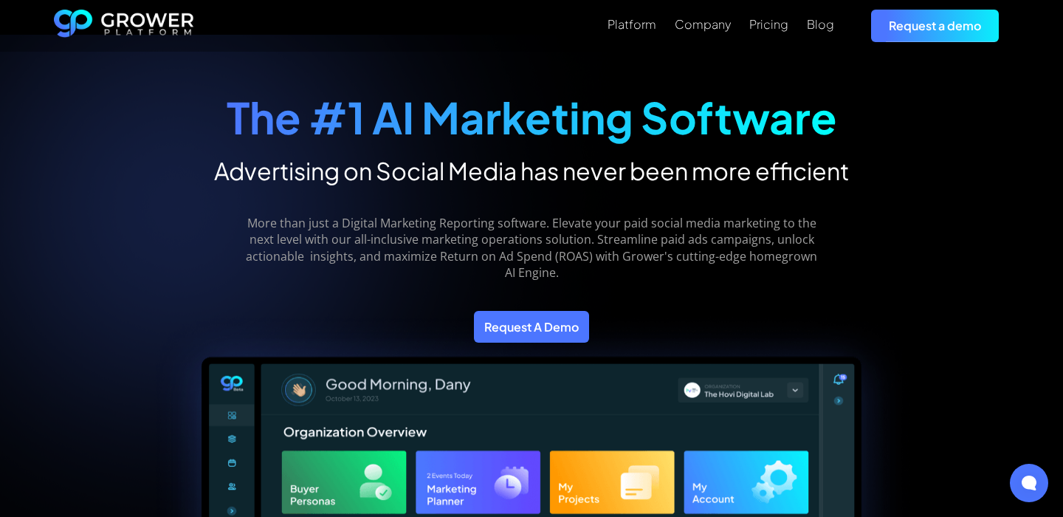
scroll to position [7, 0]
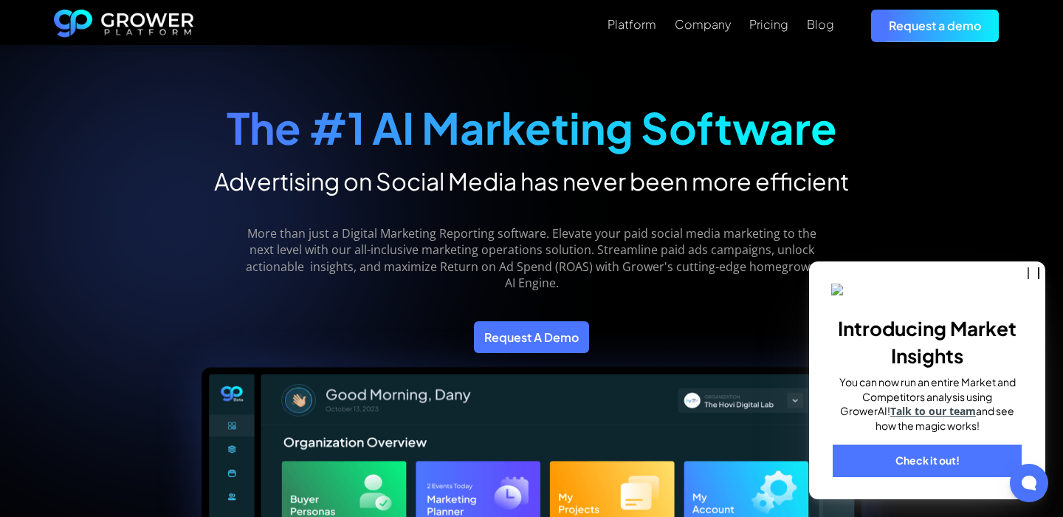
click at [903, 234] on div "More than just a Digital Marketing Reporting software. Elevate your paid social…" at bounding box center [531, 247] width 797 height 103
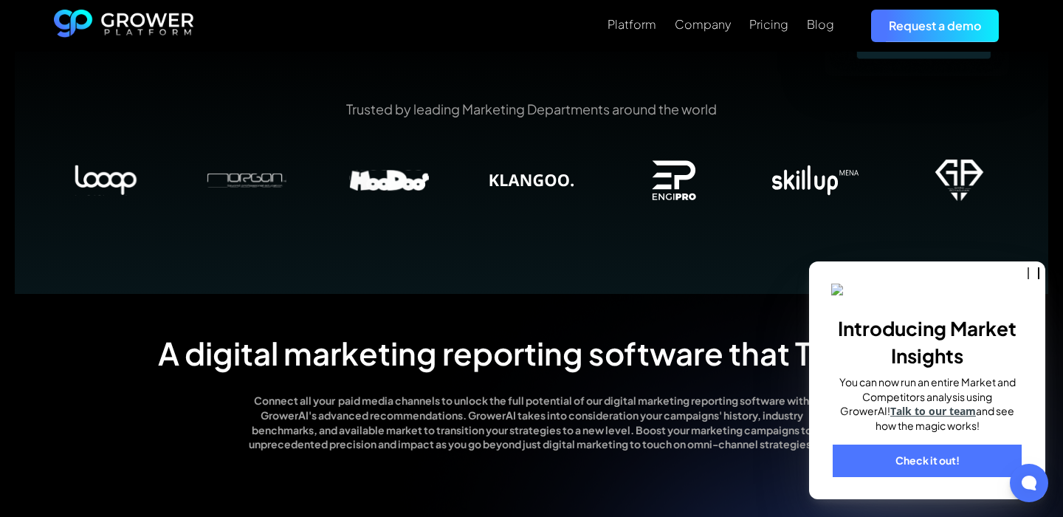
scroll to position [963, 0]
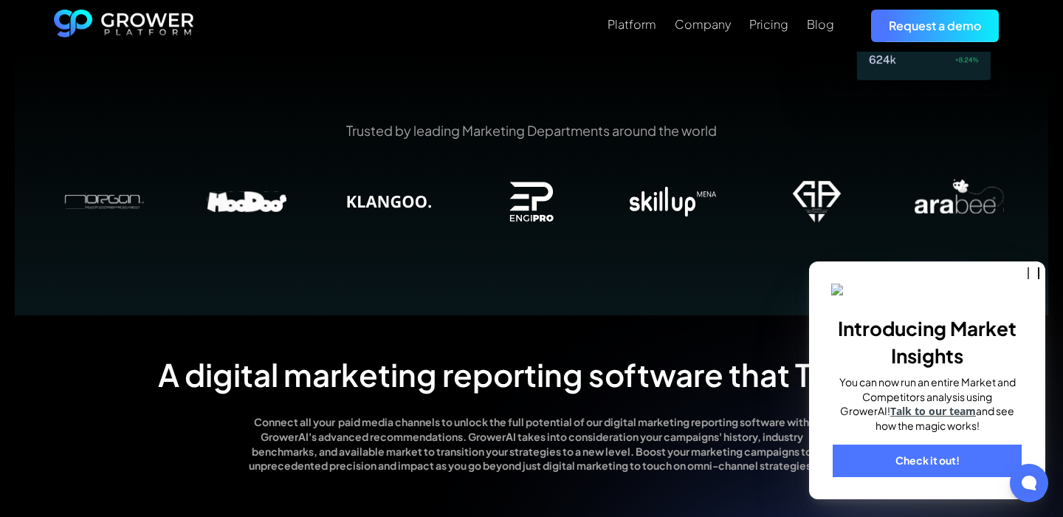
click at [937, 466] on link "Check it out!" at bounding box center [927, 460] width 189 height 32
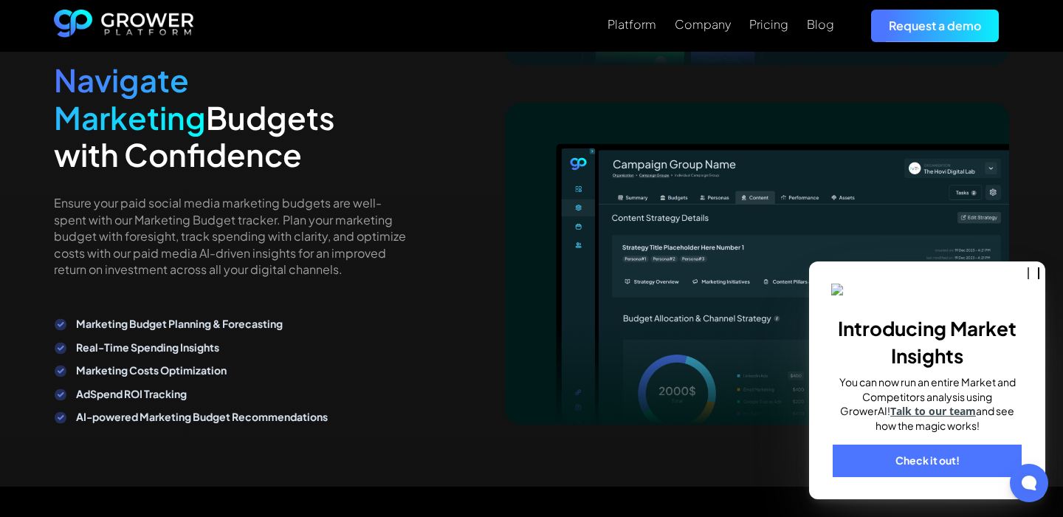
scroll to position [3336, 0]
click at [1031, 283] on div "Introducing Market Insights You can now run an entire Market and Competitors an…" at bounding box center [927, 380] width 236 height 238
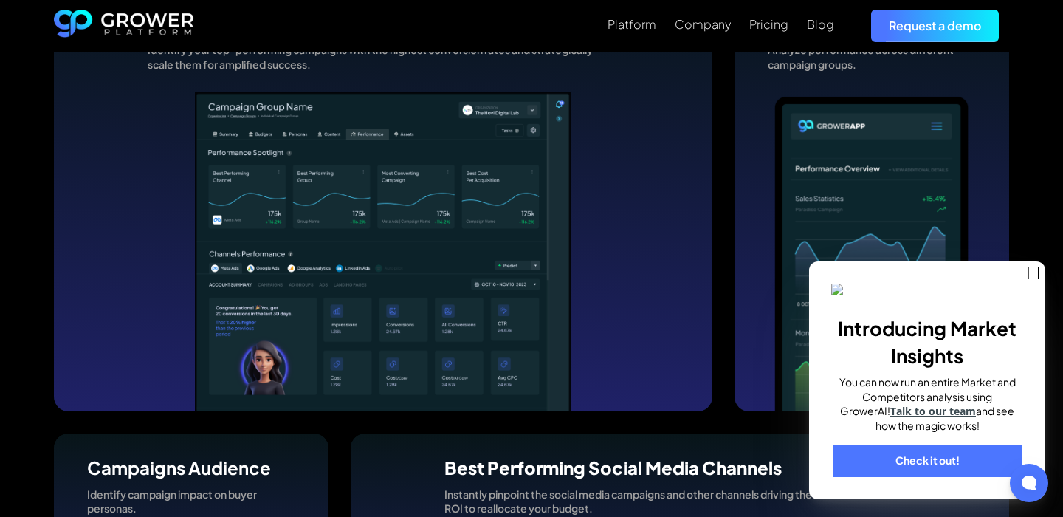
scroll to position [4164, 0]
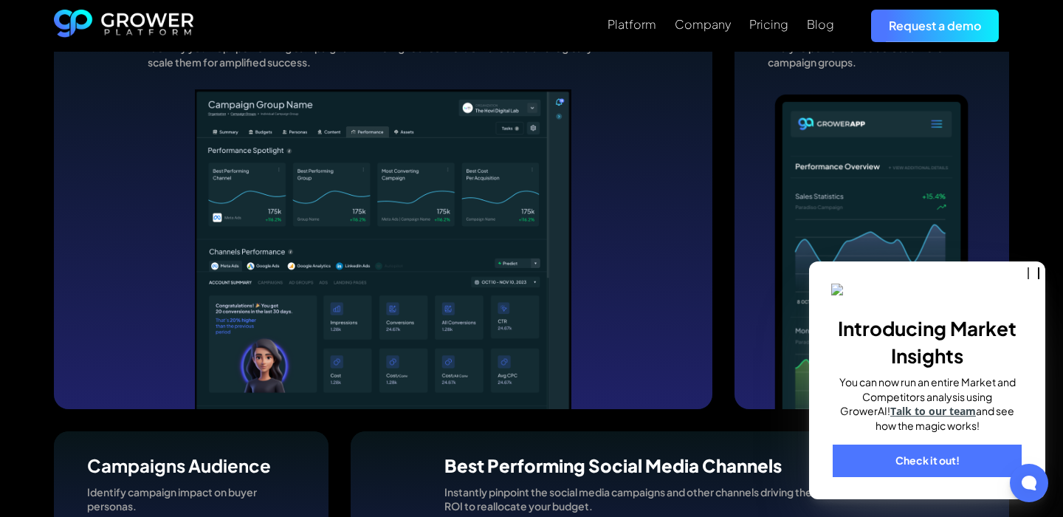
click at [914, 463] on link "Check it out!" at bounding box center [927, 460] width 189 height 32
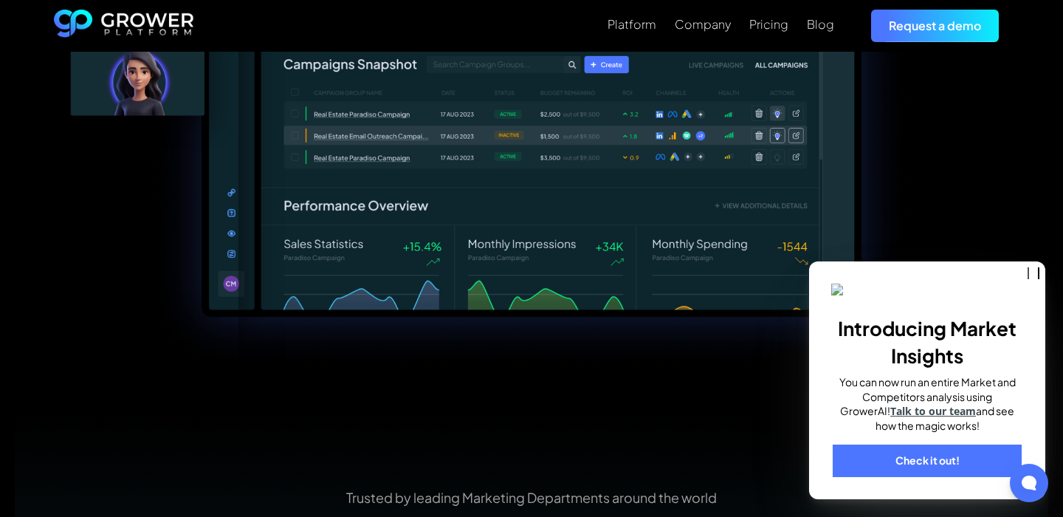
scroll to position [599, 0]
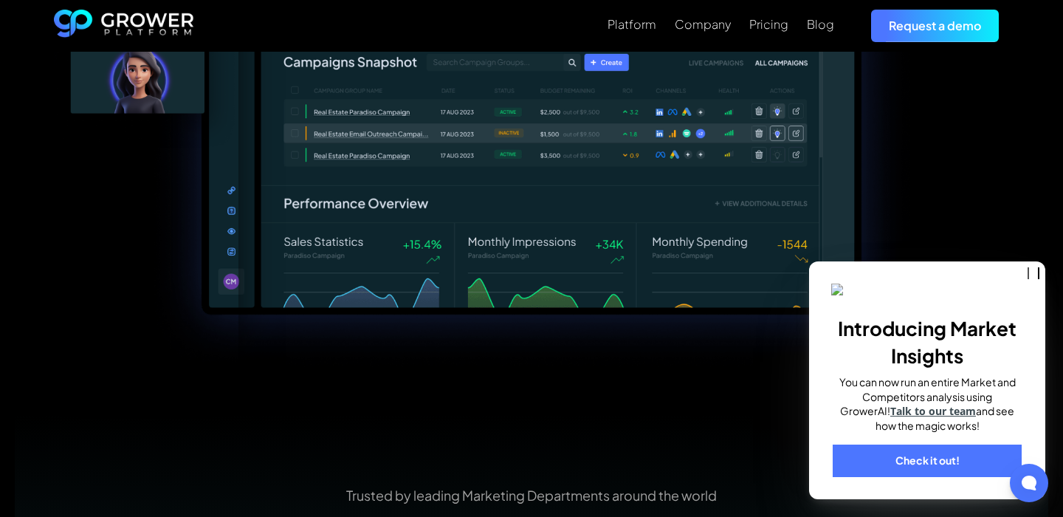
click at [833, 297] on div "Introducing Market Insights You can now run an entire Market and Competitors an…" at bounding box center [927, 380] width 236 height 238
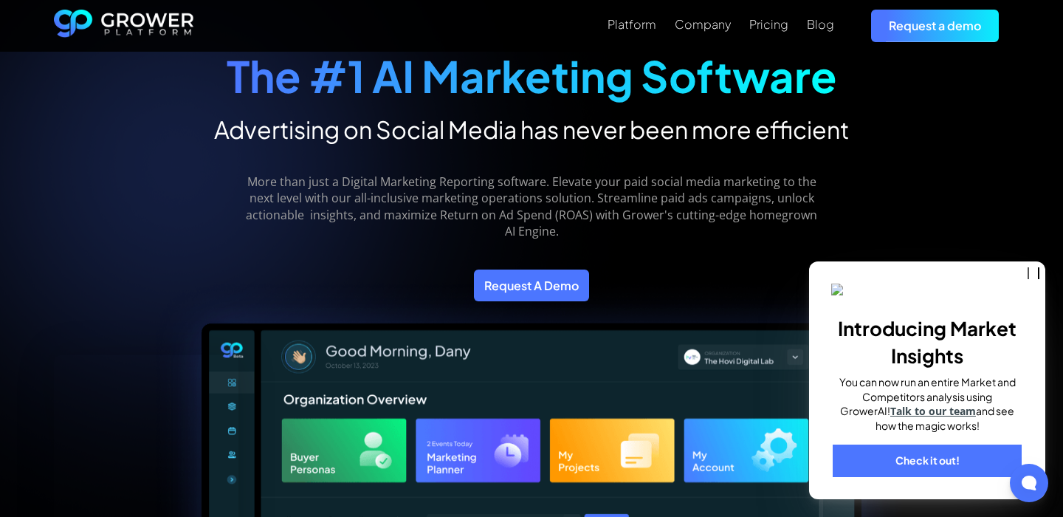
scroll to position [38, 0]
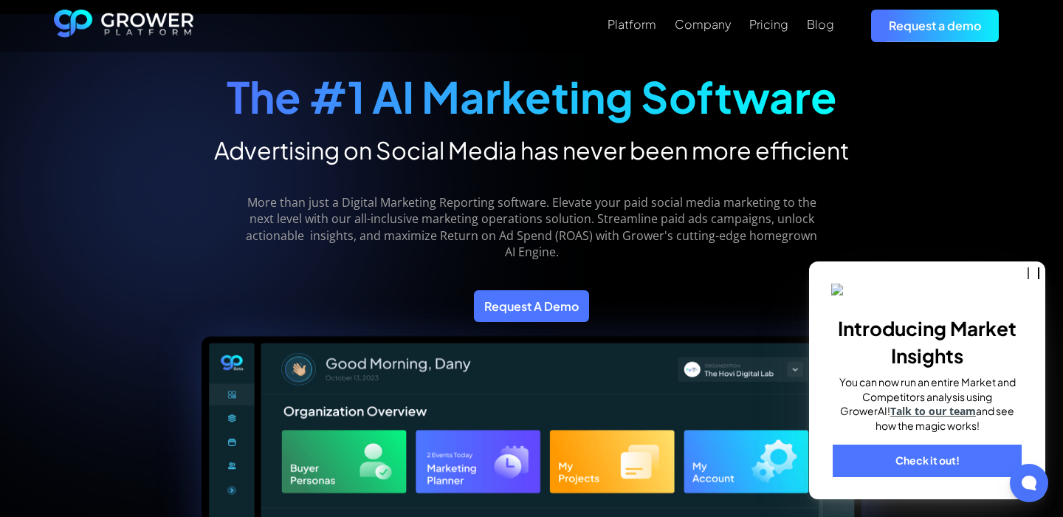
click at [402, 221] on p "More than just a Digital Marketing Reporting software. Elevate your paid social…" at bounding box center [531, 227] width 593 height 66
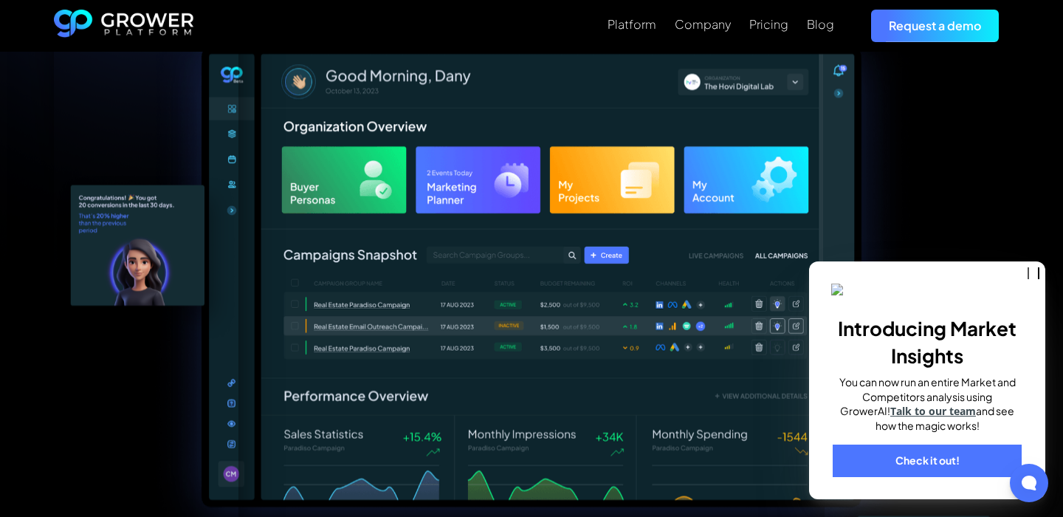
click at [455, 348] on img at bounding box center [531, 280] width 764 height 565
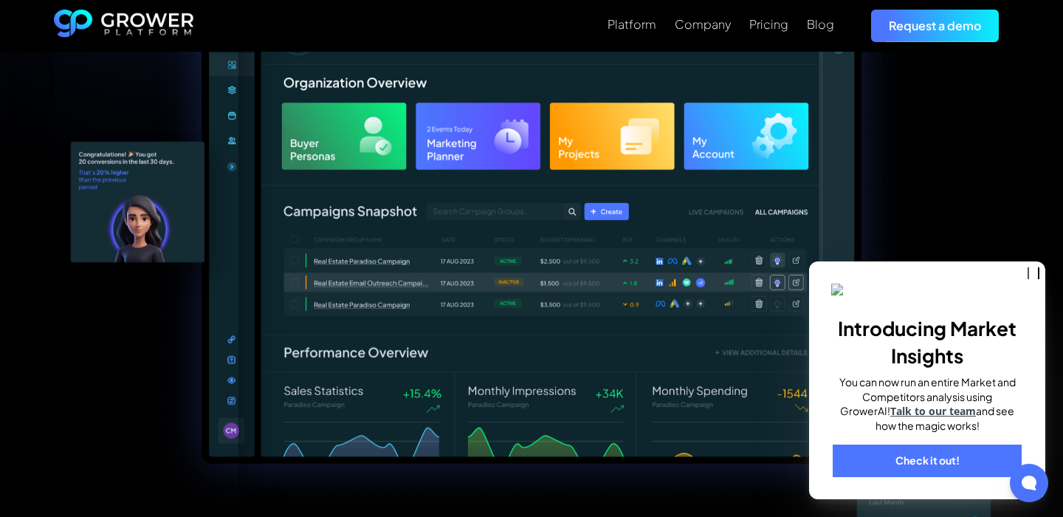
scroll to position [445, 0]
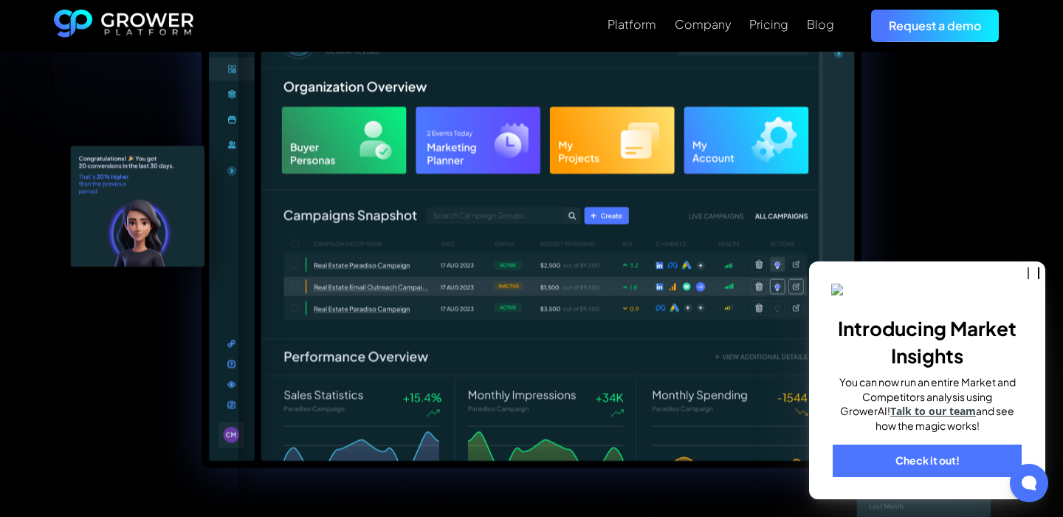
click at [213, 116] on div at bounding box center [146, 219] width 185 height 610
click at [220, 84] on div at bounding box center [146, 219] width 185 height 610
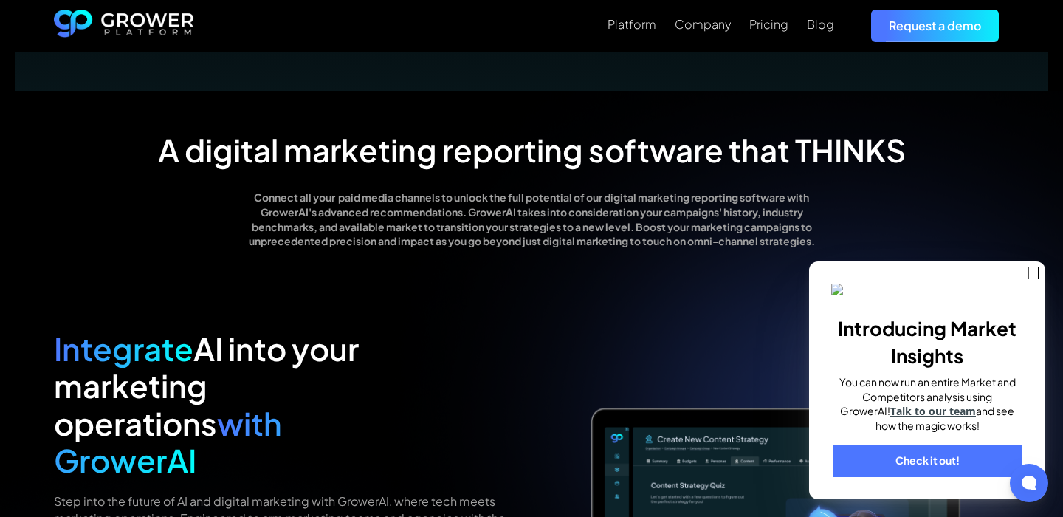
scroll to position [1190, 0]
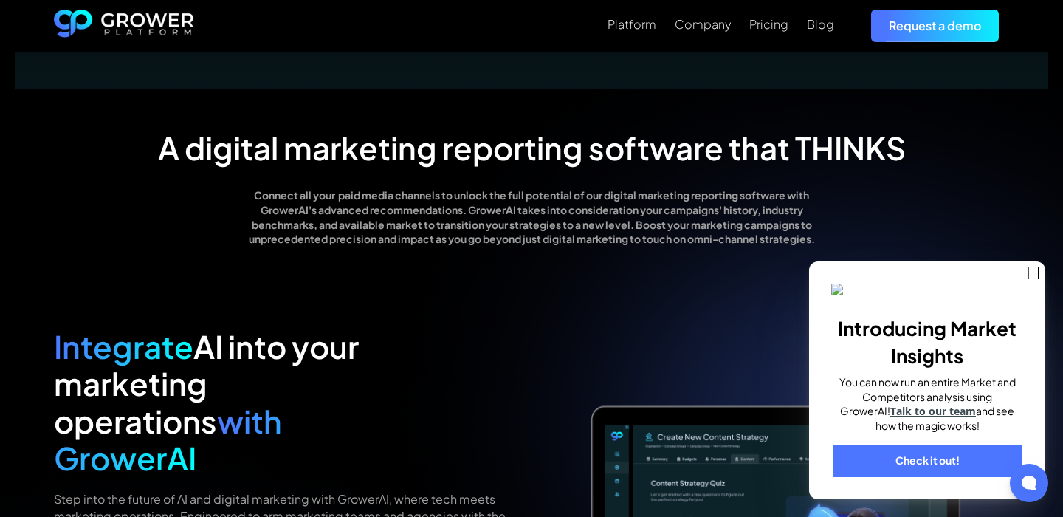
click at [537, 241] on p "Connect all your paid media channels to unlock the full potential of our digita…" at bounding box center [532, 217] width 568 height 58
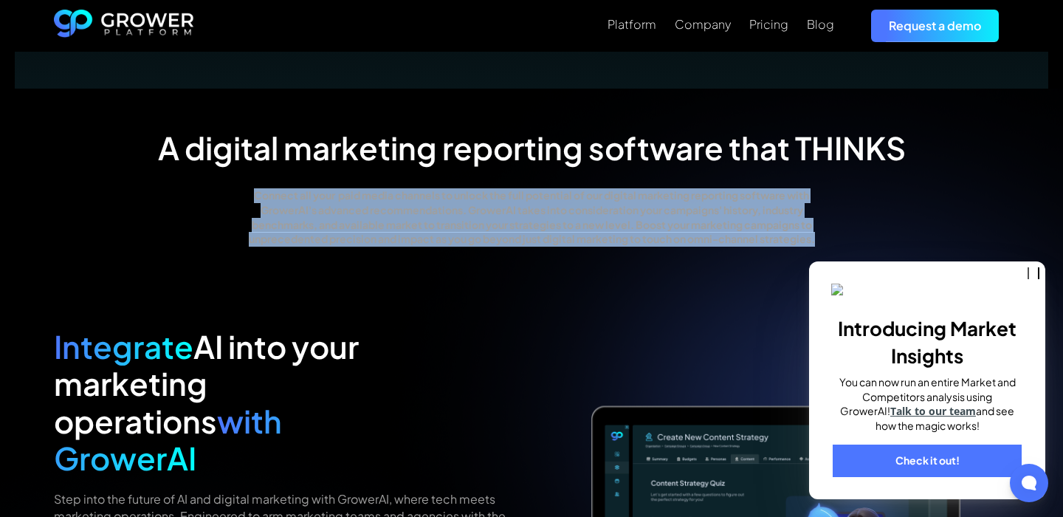
click at [537, 241] on p "Connect all your paid media channels to unlock the full potential of our digita…" at bounding box center [532, 217] width 568 height 58
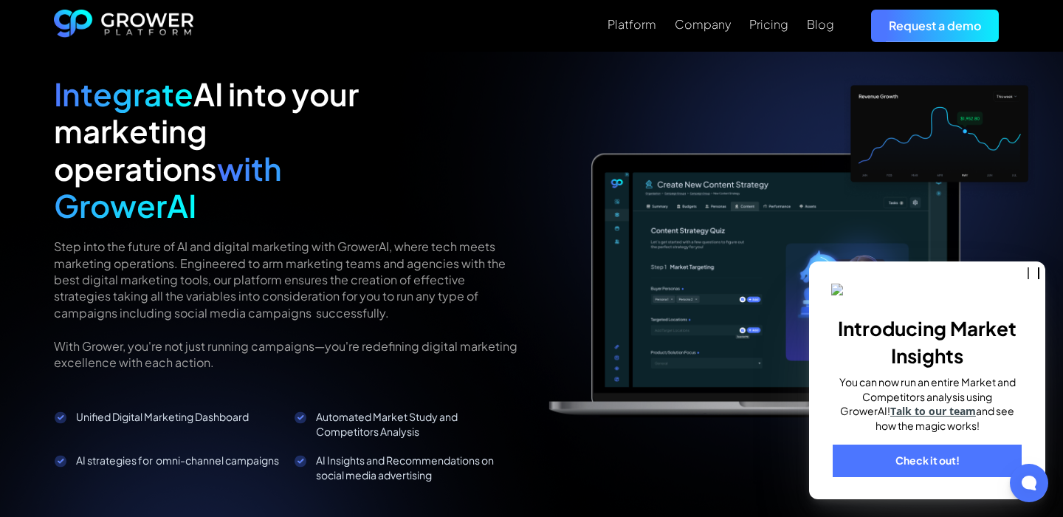
scroll to position [1447, 0]
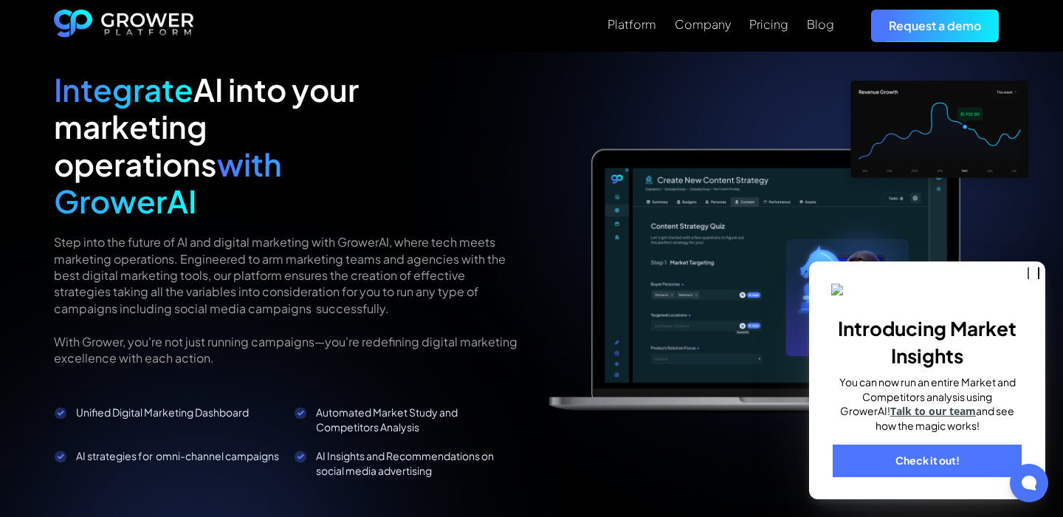
click at [363, 405] on div "Automated Market Study and Competitors Analysis" at bounding box center [418, 419] width 204 height 29
click at [457, 440] on div "Integrate AI into your marketing operations with GrowerAI Step into the future …" at bounding box center [531, 490] width 955 height 838
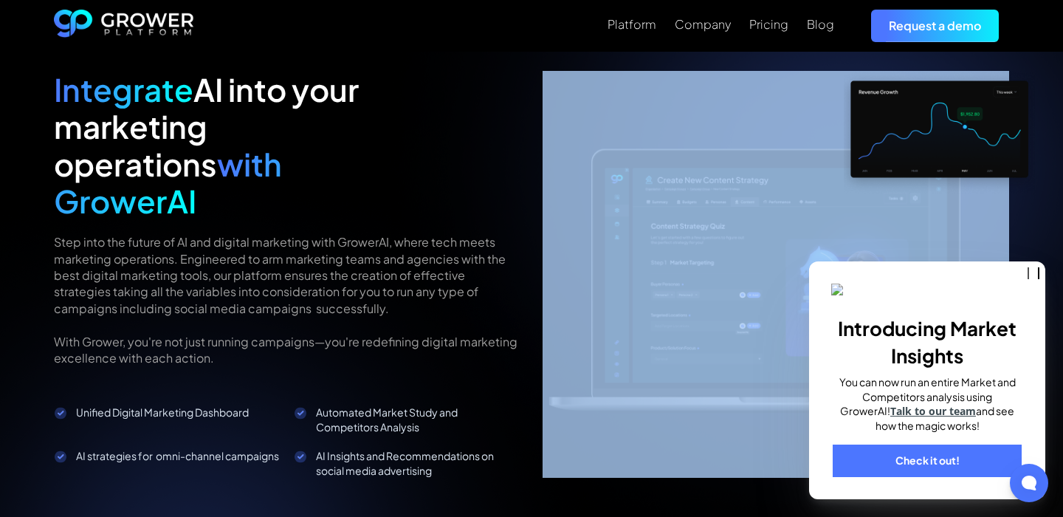
click at [457, 440] on div "Integrate AI into your marketing operations with GrowerAI Step into the future …" at bounding box center [531, 490] width 955 height 838
drag, startPoint x: 457, startPoint y: 440, endPoint x: 435, endPoint y: 428, distance: 24.4
click at [435, 428] on div "Integrate AI into your marketing operations with GrowerAI Step into the future …" at bounding box center [531, 490] width 955 height 838
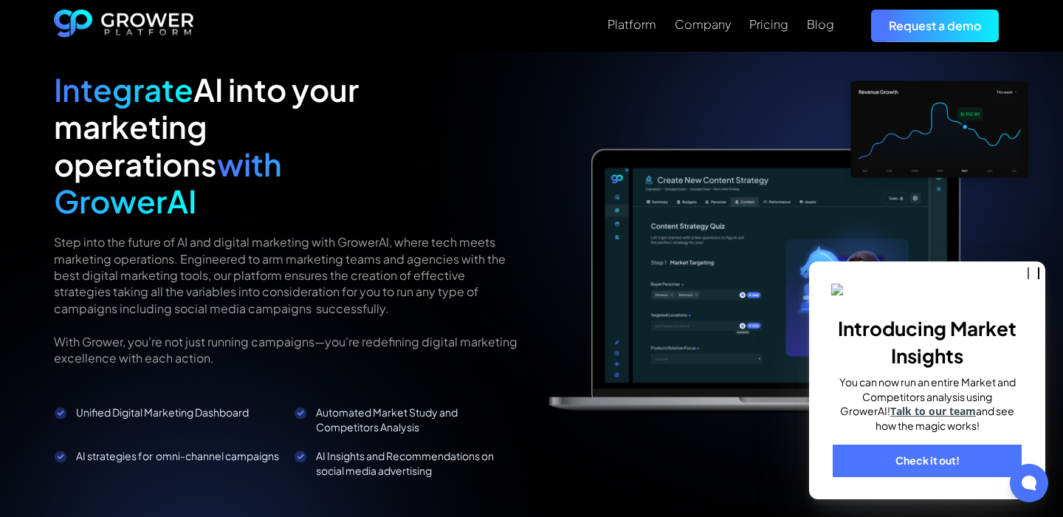
click at [128, 362] on div "Integrate AI into your marketing operations with GrowerAI Step into the future …" at bounding box center [287, 274] width 466 height 407
click at [131, 405] on div "Unified Digital Marketing Dashboard" at bounding box center [178, 412] width 204 height 14
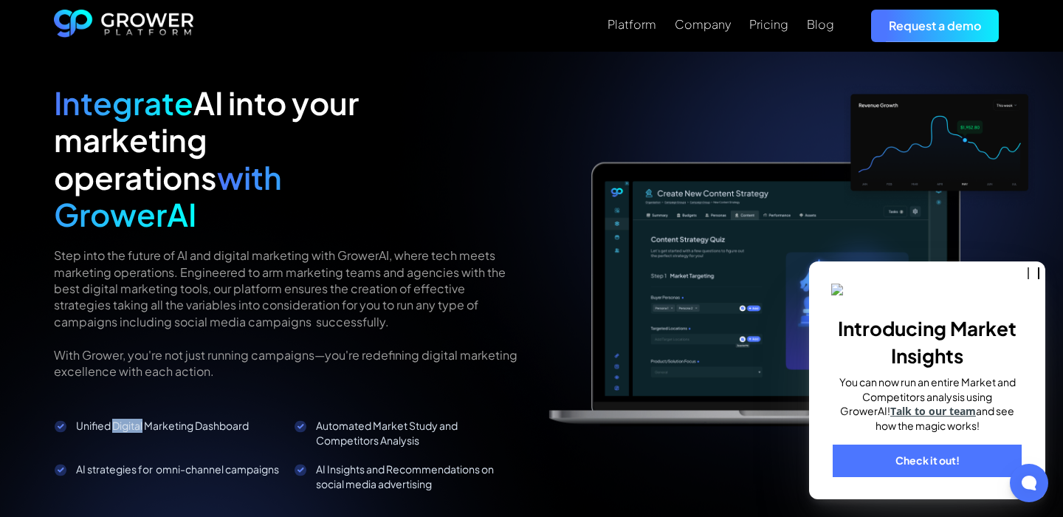
scroll to position [1435, 0]
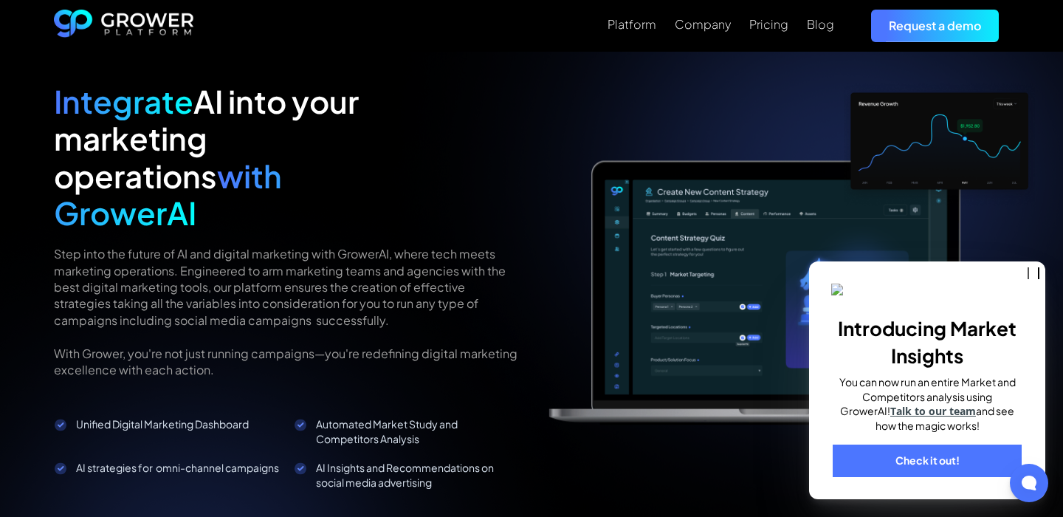
click at [173, 416] on li "Unified Digital Marketing Dashboard" at bounding box center [167, 431] width 227 height 30
drag, startPoint x: 426, startPoint y: 404, endPoint x: 320, endPoint y: 392, distance: 106.9
click at [320, 417] on div "Automated Market Study and Competitors Analysis" at bounding box center [418, 431] width 204 height 29
click at [181, 461] on div "Integrate AI into your marketing operations with GrowerAI Step into the future …" at bounding box center [531, 502] width 955 height 838
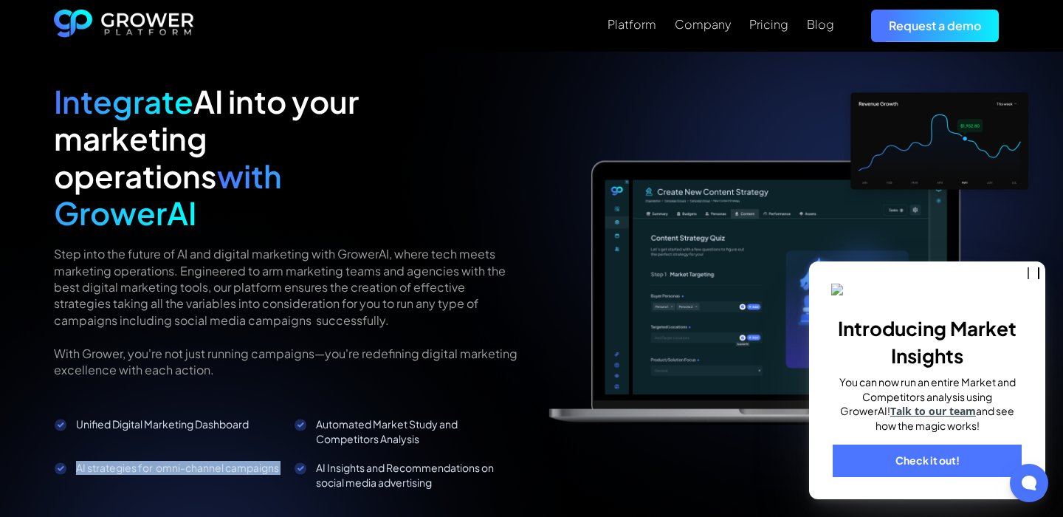
drag, startPoint x: 181, startPoint y: 461, endPoint x: 79, endPoint y: 429, distance: 106.9
click at [79, 429] on div "Integrate AI into your marketing operations with GrowerAI Step into the future …" at bounding box center [531, 502] width 955 height 838
click at [454, 454] on div "Integrate AI into your marketing operations with GrowerAI Step into the future …" at bounding box center [531, 502] width 955 height 838
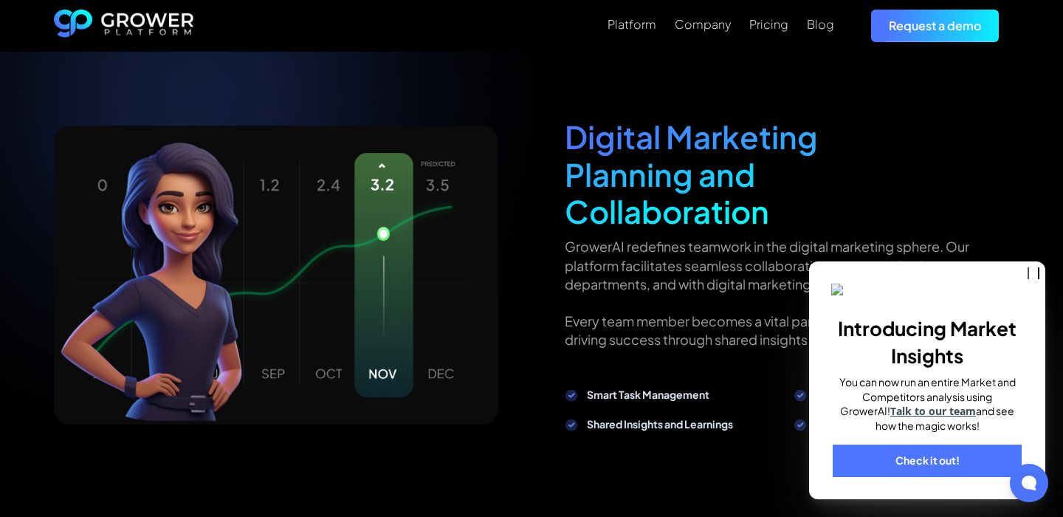
scroll to position [1925, 0]
click at [610, 387] on strong "Smart Task Management" at bounding box center [648, 393] width 123 height 13
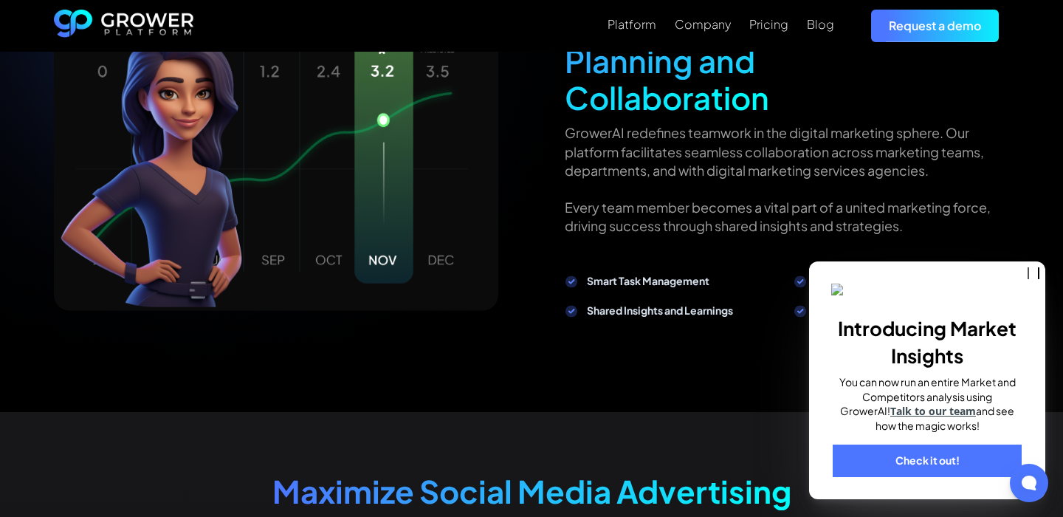
drag, startPoint x: 897, startPoint y: 292, endPoint x: 897, endPoint y: 348, distance: 55.4
click at [897, 348] on div "Introducing Market Insights You can now run an entire Market and Competitors an…" at bounding box center [927, 380] width 236 height 238
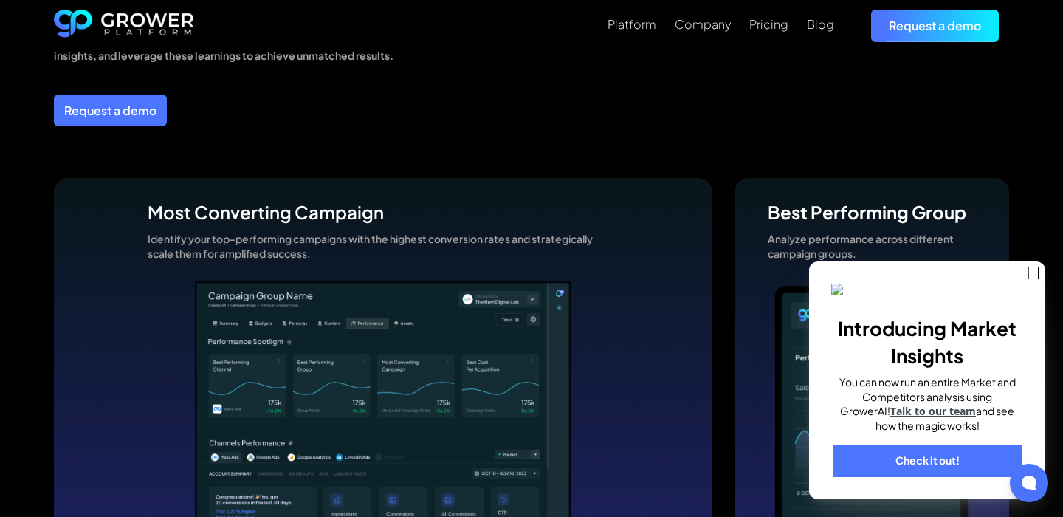
scroll to position [4023, 0]
